Goal: Task Accomplishment & Management: Manage account settings

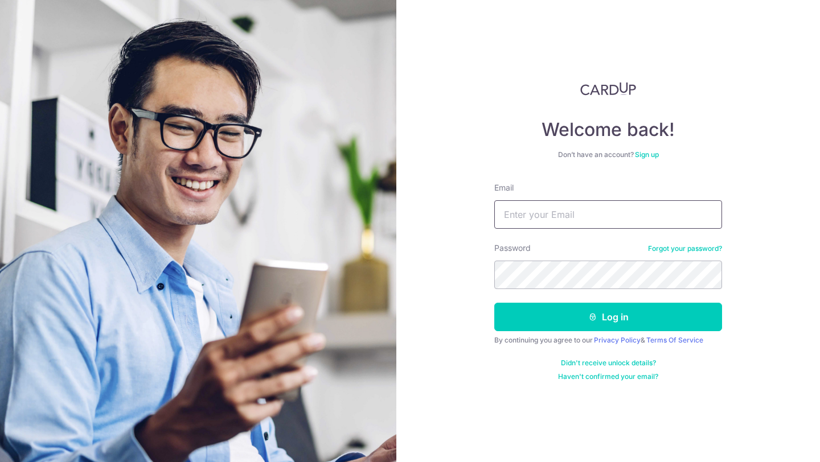
click at [609, 215] on input "Email" at bounding box center [608, 214] width 228 height 28
type input "[EMAIL_ADDRESS][DOMAIN_NAME]"
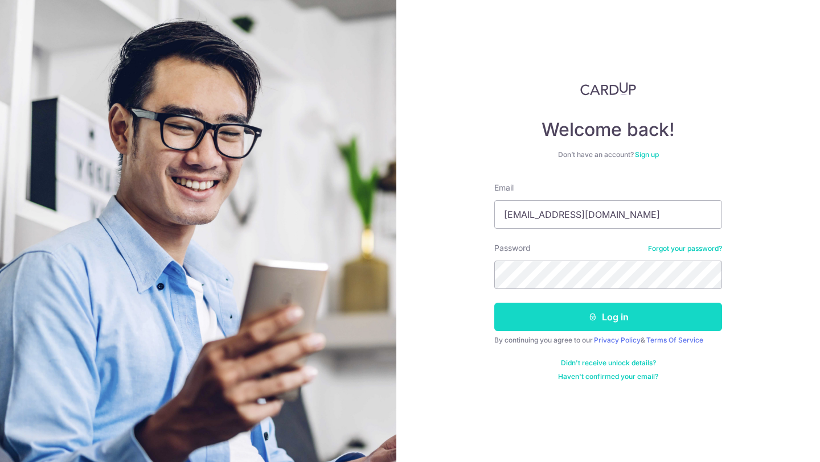
click at [668, 318] on button "Log in" at bounding box center [608, 317] width 228 height 28
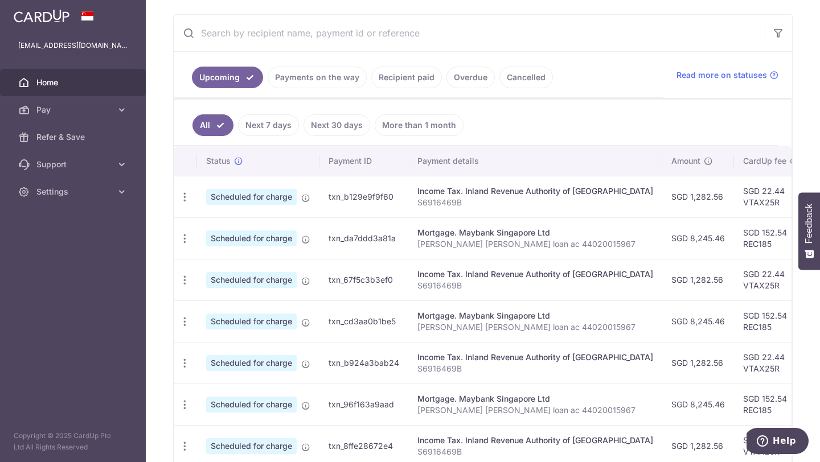
scroll to position [208, 0]
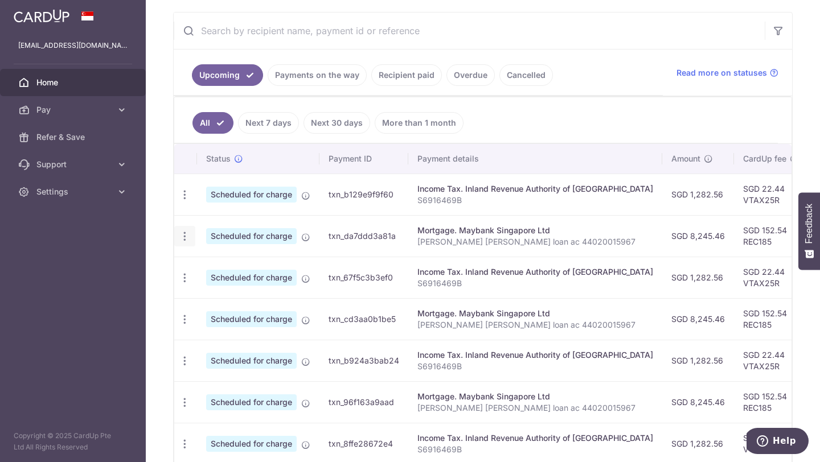
click at [187, 237] on icon "button" at bounding box center [185, 237] width 12 height 12
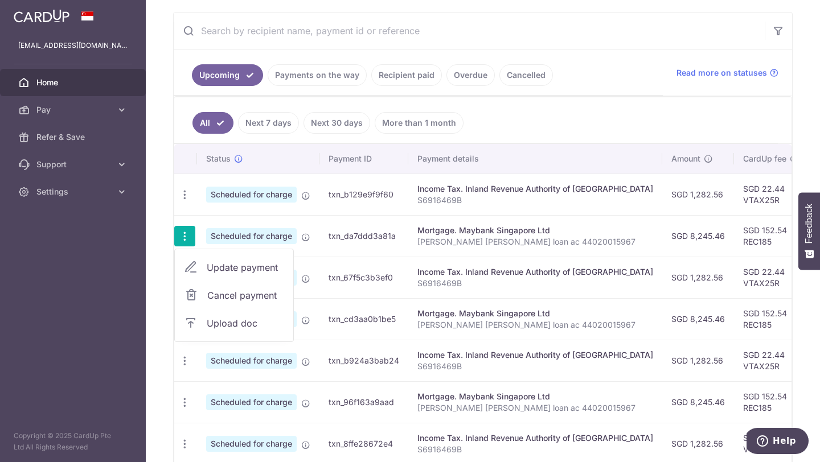
click at [236, 295] on span "Cancel payment" at bounding box center [245, 296] width 76 height 14
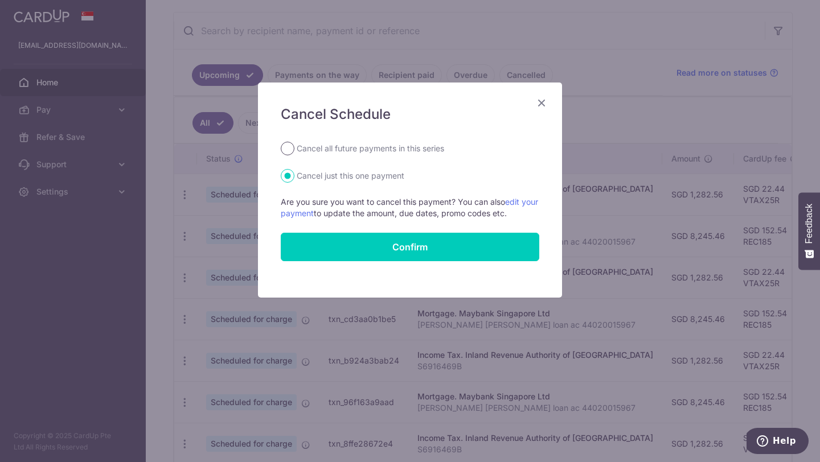
click at [290, 149] on input "Cancel all future payments in this series" at bounding box center [288, 149] width 14 height 14
radio input "true"
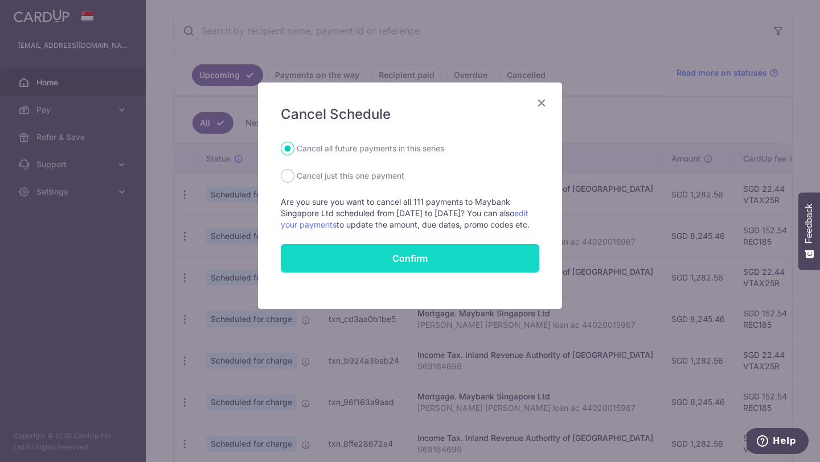
click at [441, 268] on button "Confirm" at bounding box center [410, 258] width 258 height 28
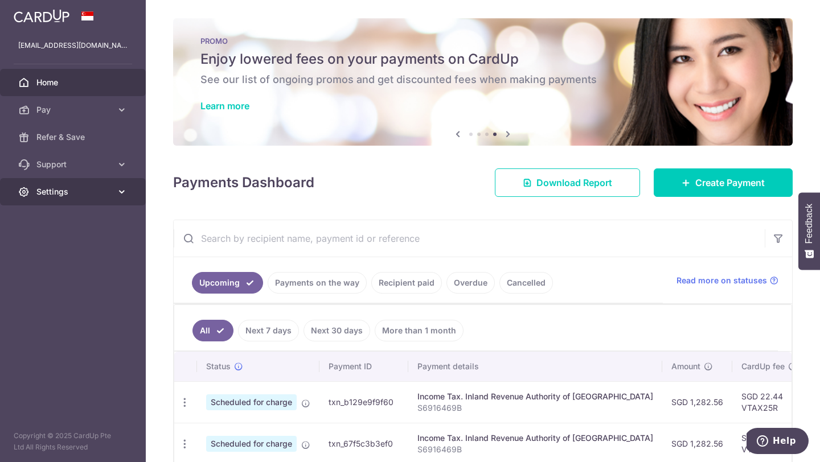
click at [58, 192] on span "Settings" at bounding box center [73, 191] width 75 height 11
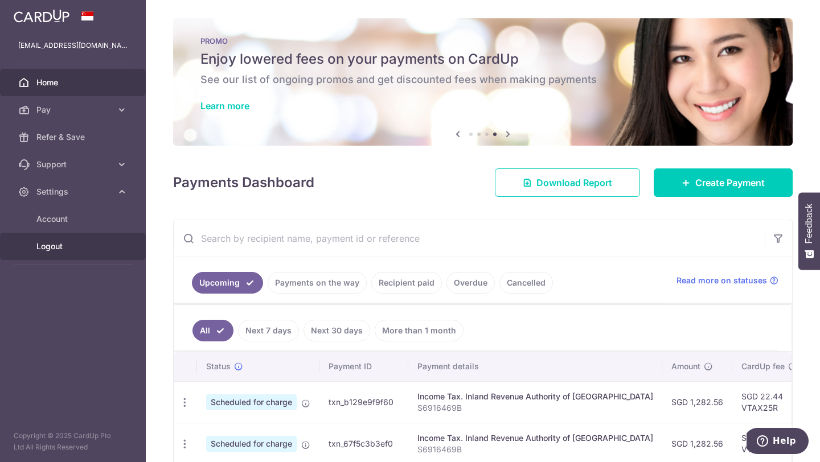
click at [49, 247] on span "Logout" at bounding box center [73, 246] width 75 height 11
